Goal: Information Seeking & Learning: Understand process/instructions

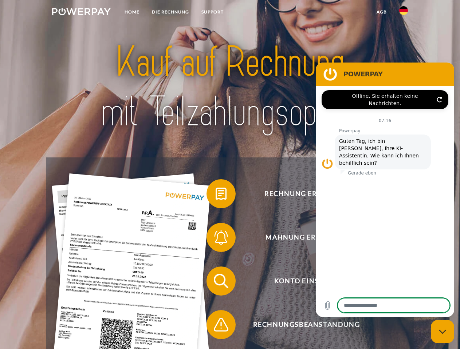
click at [81, 13] on img at bounding box center [81, 11] width 59 height 7
click at [403, 13] on img at bounding box center [403, 10] width 9 height 9
click at [381, 12] on link "agb" at bounding box center [381, 11] width 23 height 13
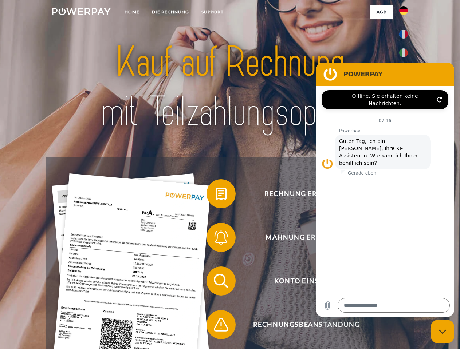
click at [215, 195] on span at bounding box center [210, 194] width 36 height 36
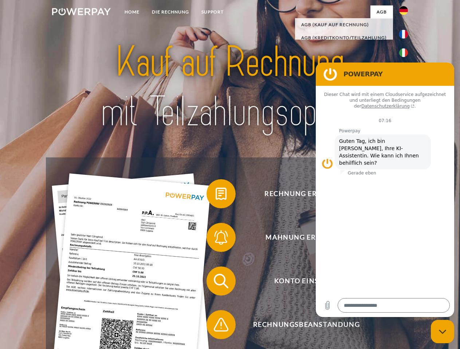
click at [215, 239] on span at bounding box center [210, 237] width 36 height 36
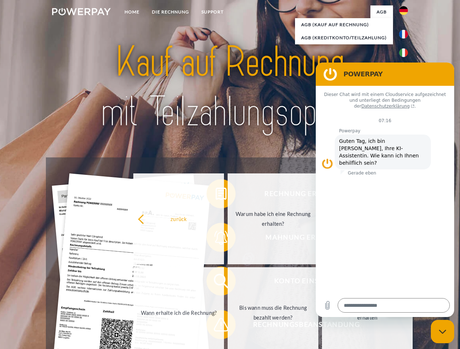
click at [227, 283] on link "Bis wann muss die Rechnung bezahlt werden?" at bounding box center [272, 313] width 91 height 91
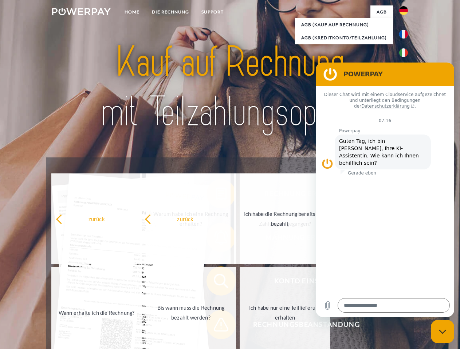
click at [215, 326] on span at bounding box center [210, 325] width 36 height 36
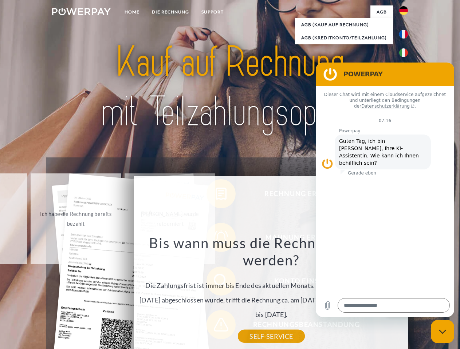
click at [442, 332] on icon "Messaging-Fenster schließen" at bounding box center [443, 332] width 8 height 5
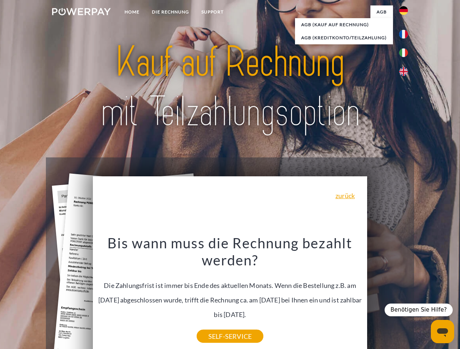
type textarea "*"
